Goal: Transaction & Acquisition: Subscribe to service/newsletter

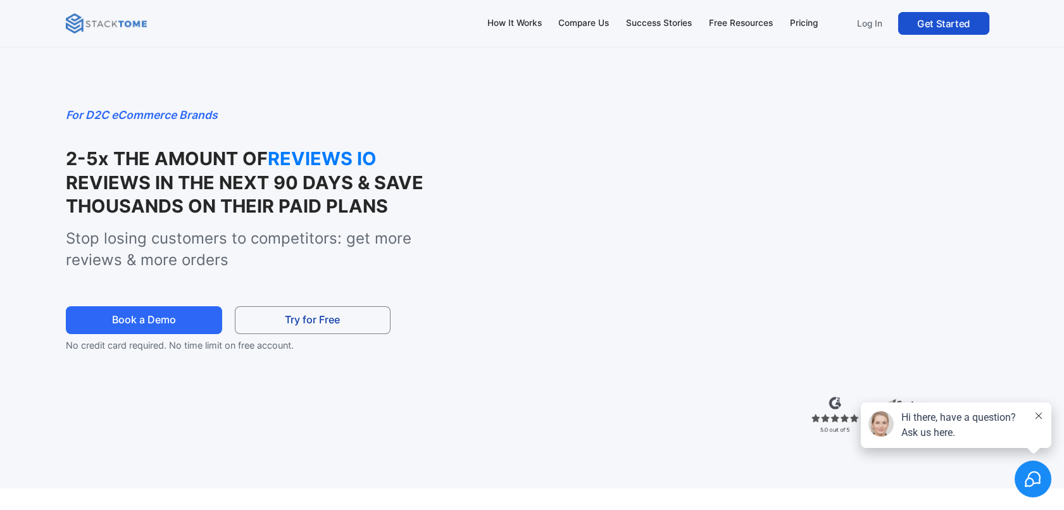
click at [953, 23] on link "Get Started" at bounding box center [943, 23] width 91 height 23
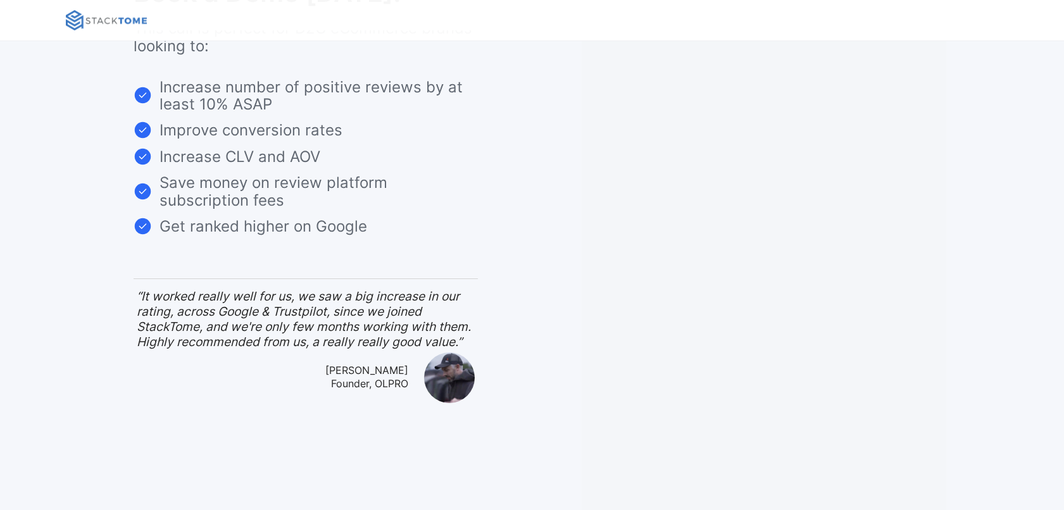
scroll to position [93, 0]
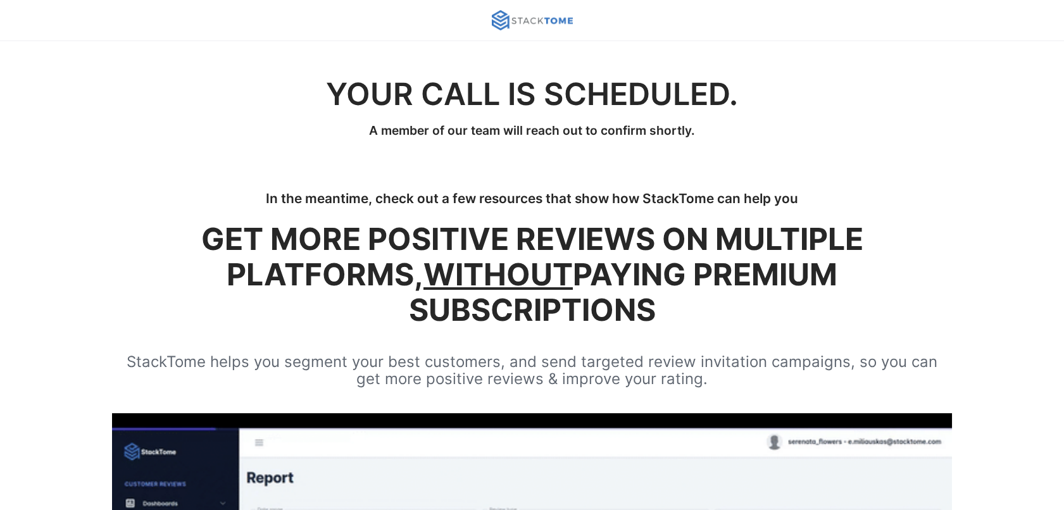
click at [534, 22] on img at bounding box center [532, 20] width 81 height 20
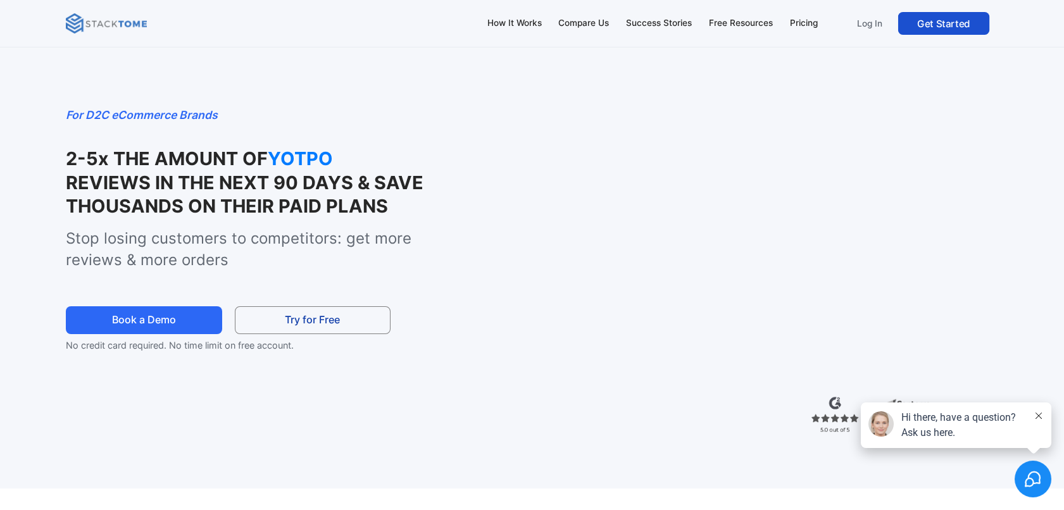
click at [946, 27] on link "Get Started" at bounding box center [943, 23] width 91 height 23
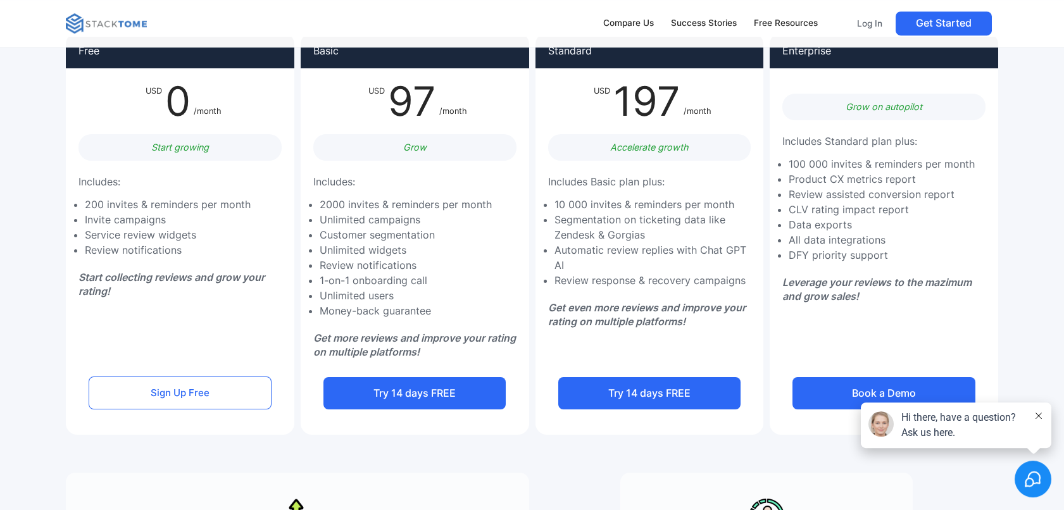
scroll to position [336, 0]
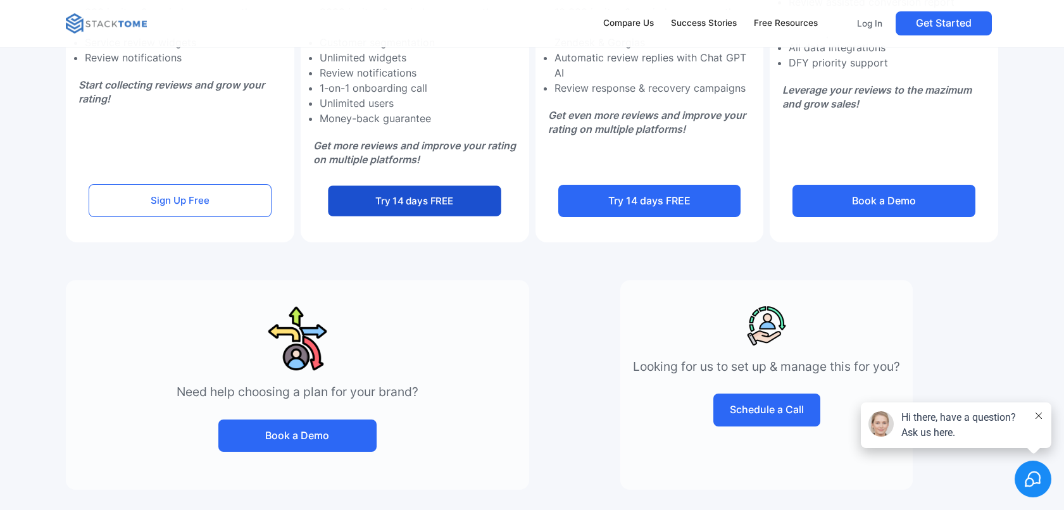
click at [431, 205] on link "Try 14 days FREE" at bounding box center [414, 201] width 173 height 31
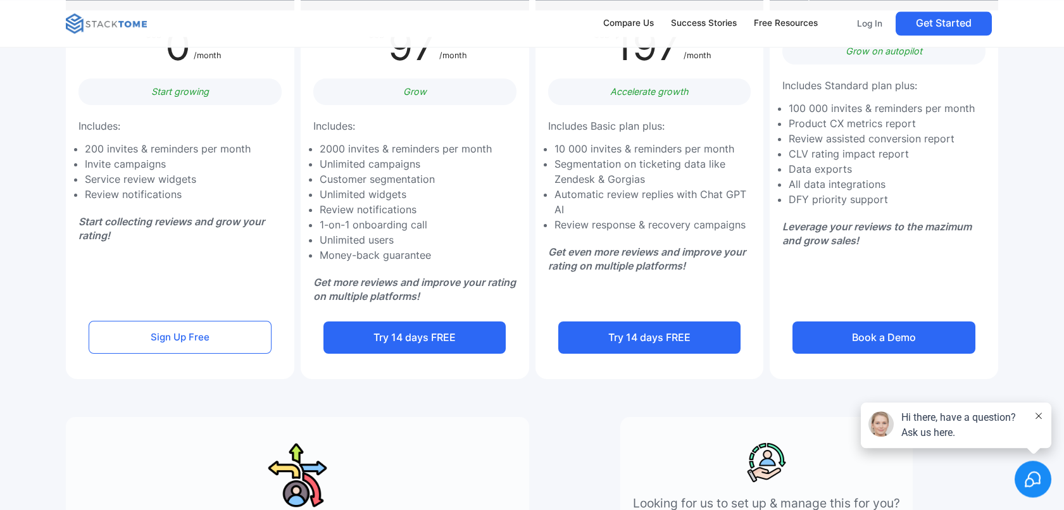
scroll to position [201, 0]
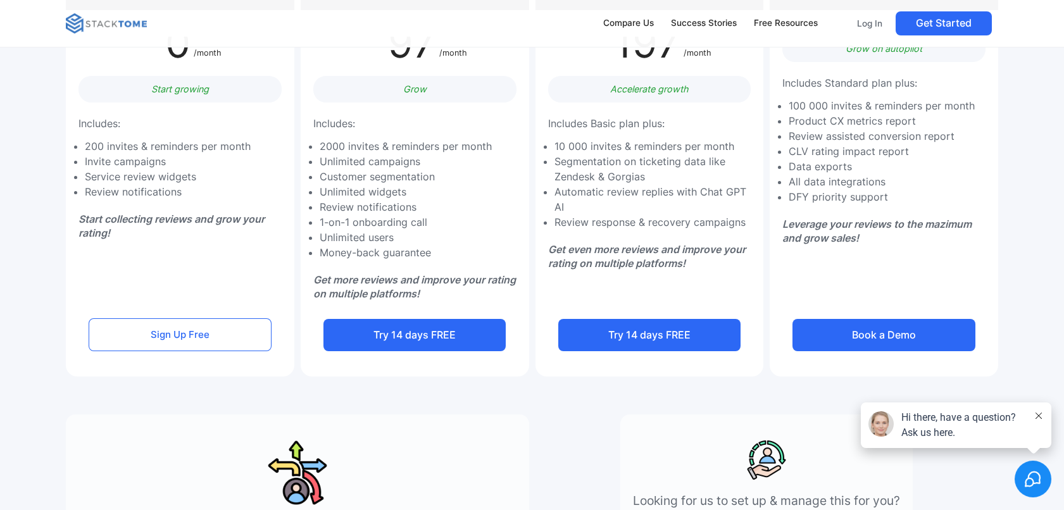
click at [187, 342] on link "Sign Up Free" at bounding box center [180, 334] width 182 height 33
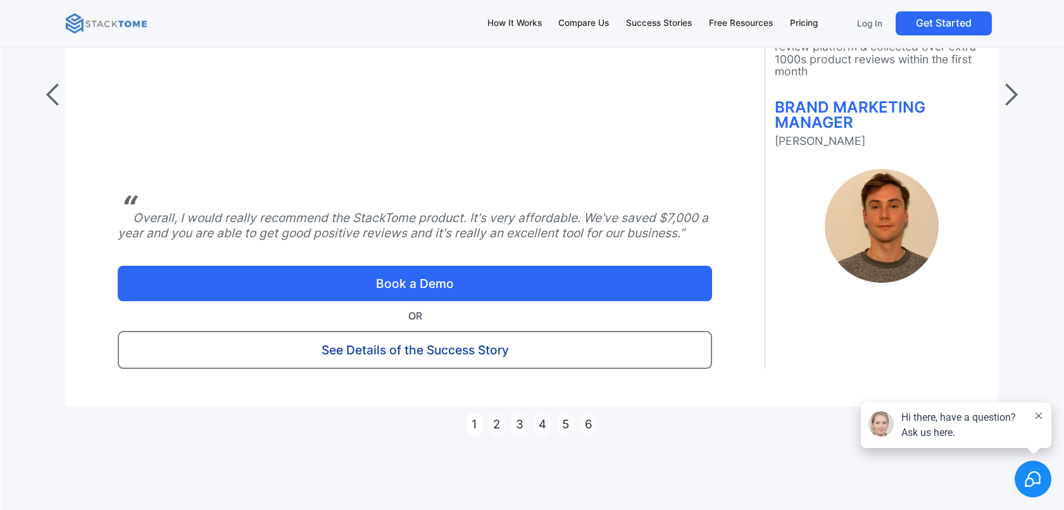
scroll to position [5435, 0]
